Goal: Navigation & Orientation: Find specific page/section

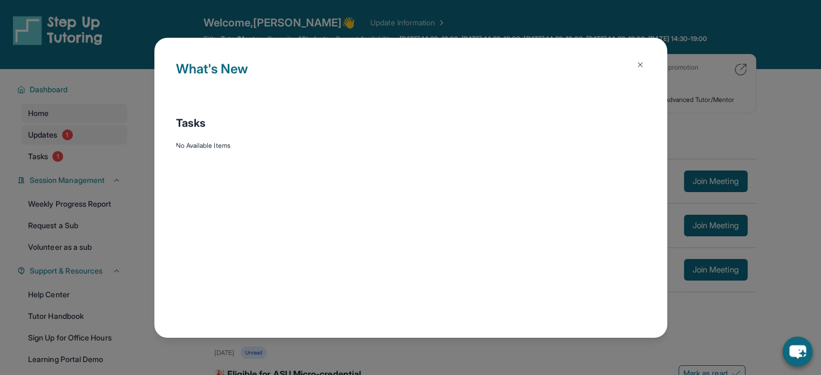
click at [49, 146] on div "Open sidebar Welcome, [PERSON_NAME] 👋 Update Information Title: Tutor/Mentor Ca…" at bounding box center [410, 271] width 821 height 542
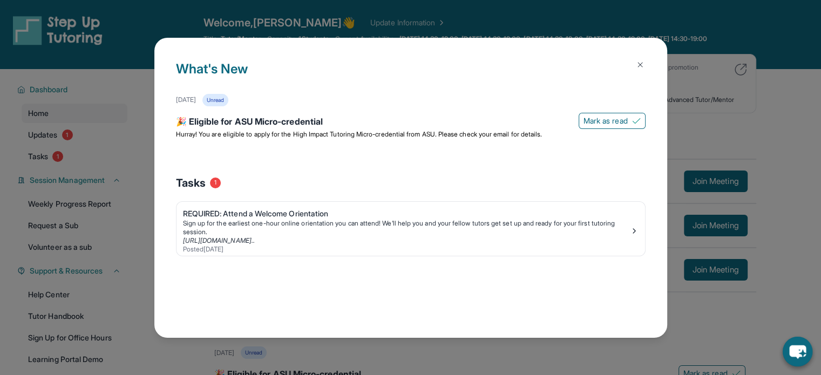
click at [799, 173] on div "What's New [DATE] Unread 🎉 Eligible for ASU Micro-credential [PERSON_NAME] as r…" at bounding box center [410, 187] width 821 height 375
click at [628, 118] on button "Mark as read" at bounding box center [612, 121] width 67 height 16
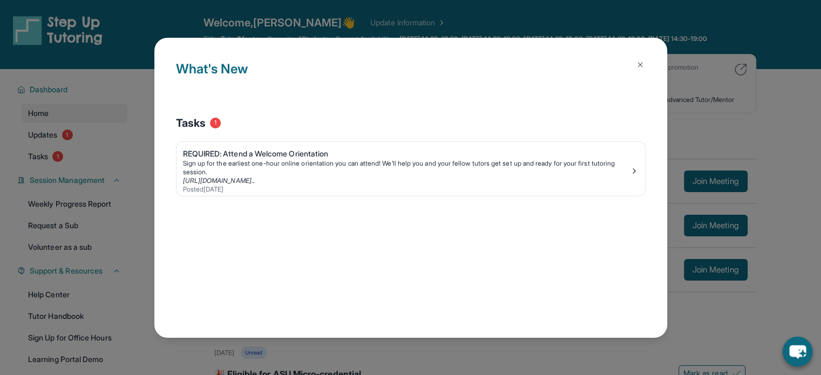
click at [643, 62] on img at bounding box center [640, 64] width 9 height 9
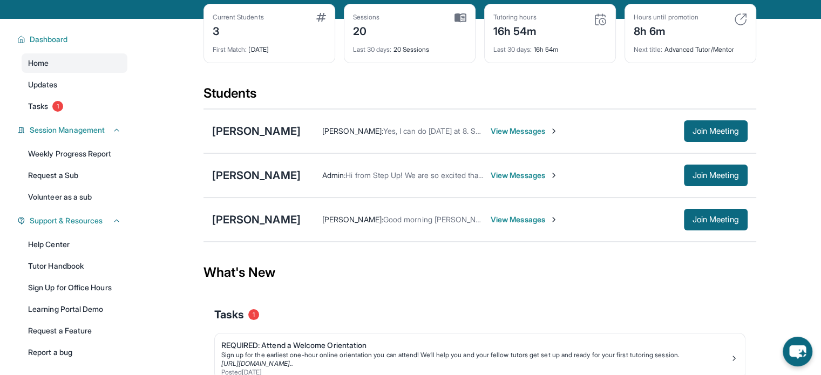
scroll to position [108, 0]
